Goal: Task Accomplishment & Management: Complete application form

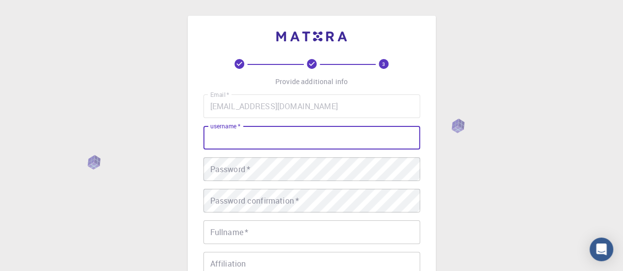
click at [401, 135] on input "username   *" at bounding box center [311, 138] width 217 height 24
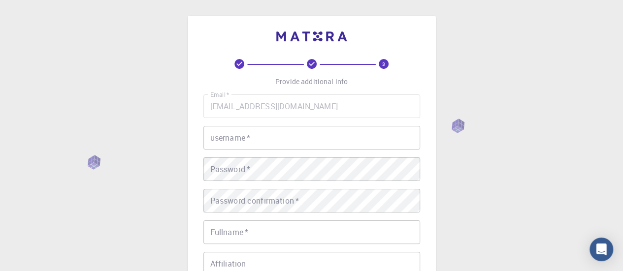
drag, startPoint x: 622, startPoint y: 106, endPoint x: 626, endPoint y: 146, distance: 40.0
click at [623, 146] on html "3 Provide additional info Email   * [EMAIL_ADDRESS][DOMAIN_NAME] Email   * user…" at bounding box center [311, 250] width 623 height 501
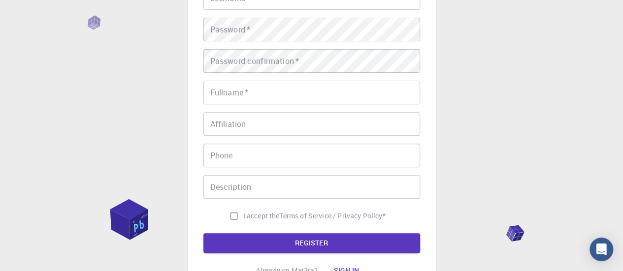
scroll to position [143, 0]
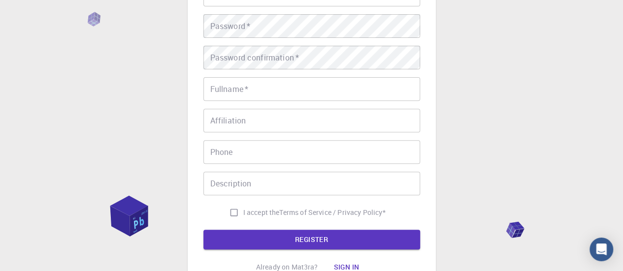
click at [227, 210] on input "I accept the Terms of Service / Privacy Policy *" at bounding box center [234, 212] width 19 height 19
checkbox input "true"
